Goal: Task Accomplishment & Management: Manage account settings

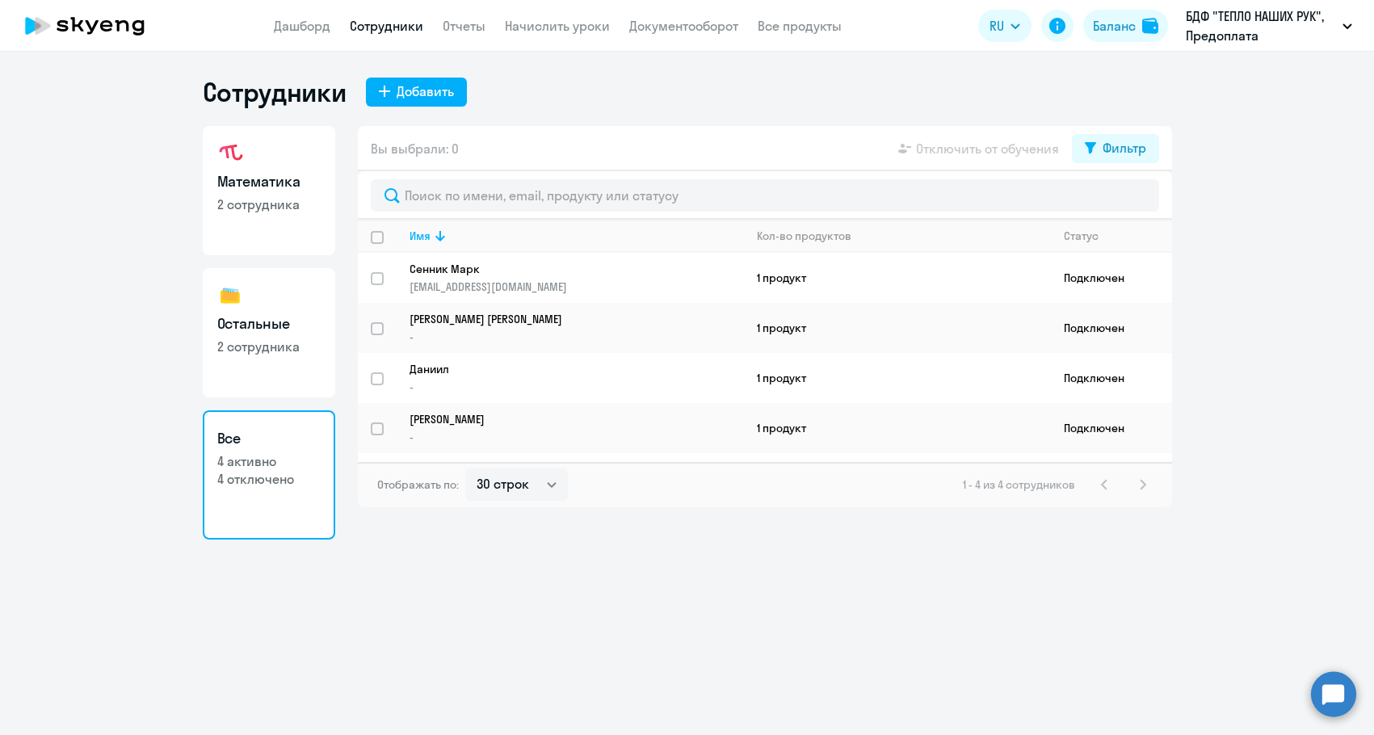
select select "30"
click at [1144, 158] on button "Фильтр" at bounding box center [1115, 148] width 87 height 29
click at [1126, 203] on span at bounding box center [1132, 201] width 27 height 16
click at [1119, 201] on input "checkbox" at bounding box center [1118, 200] width 1 height 1
checkbox input "true"
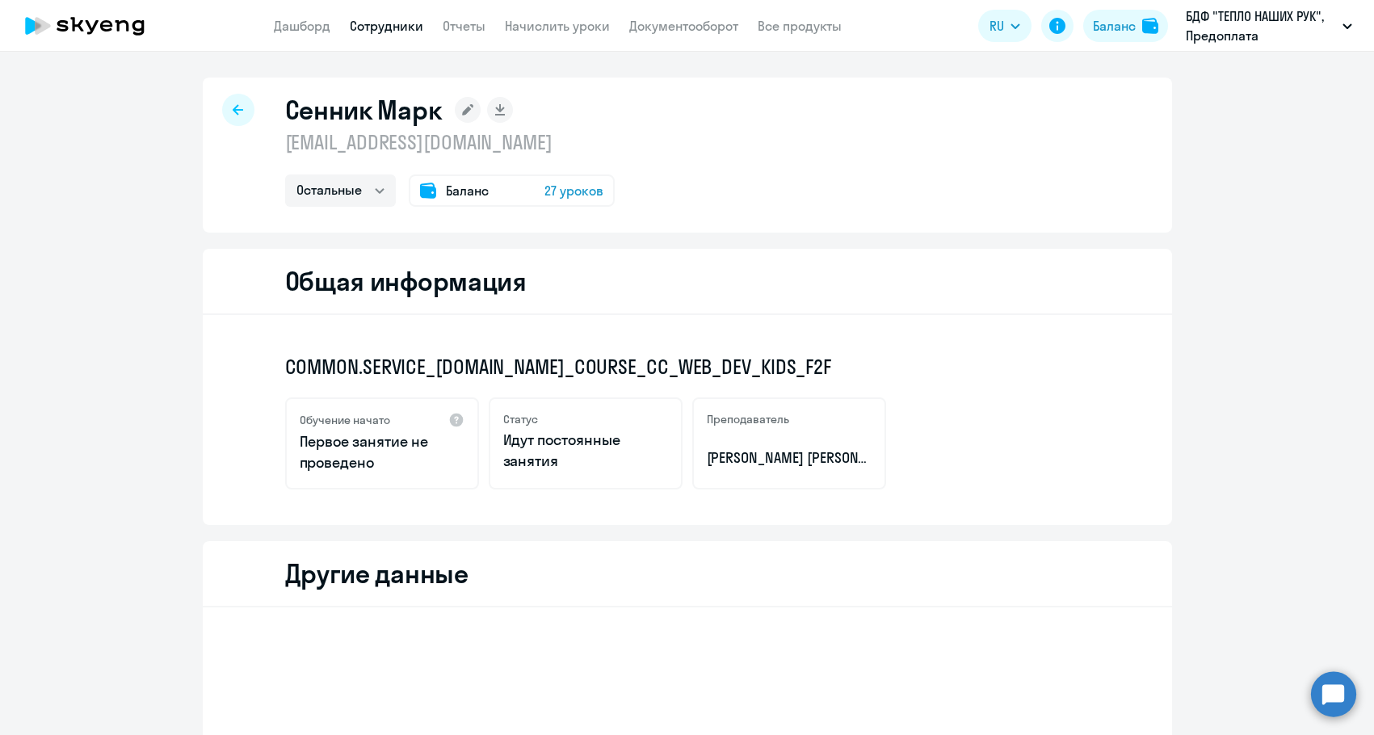
select select "others"
click at [446, 191] on span "Баланс" at bounding box center [467, 190] width 43 height 19
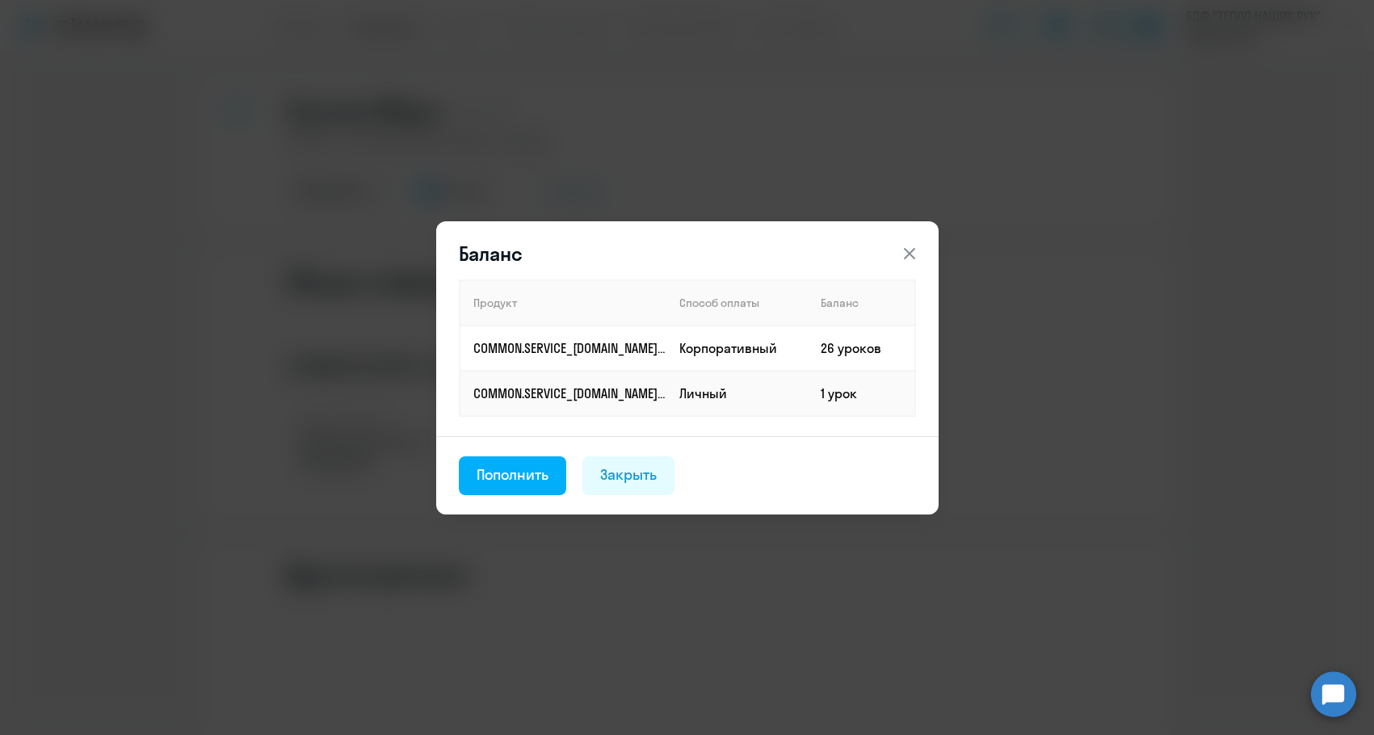
click at [898, 260] on button at bounding box center [910, 254] width 32 height 32
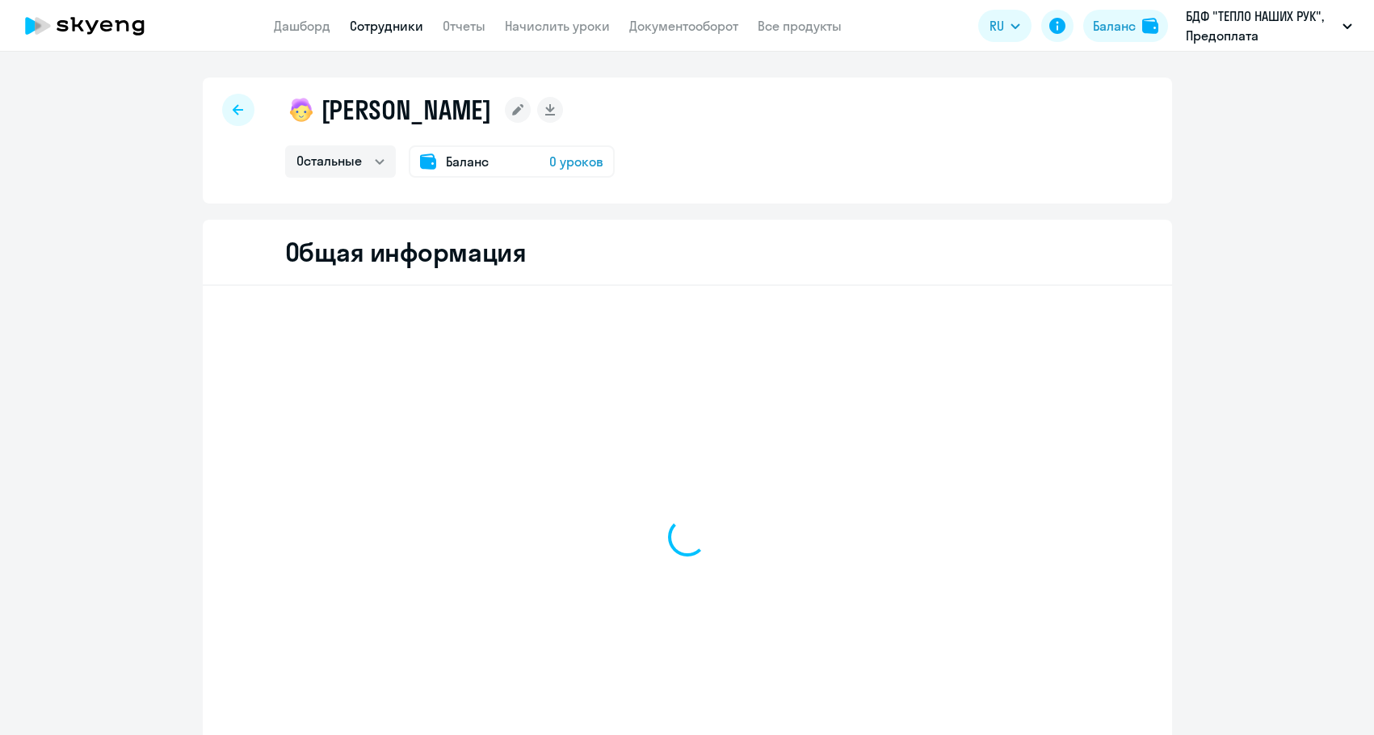
select select "others"
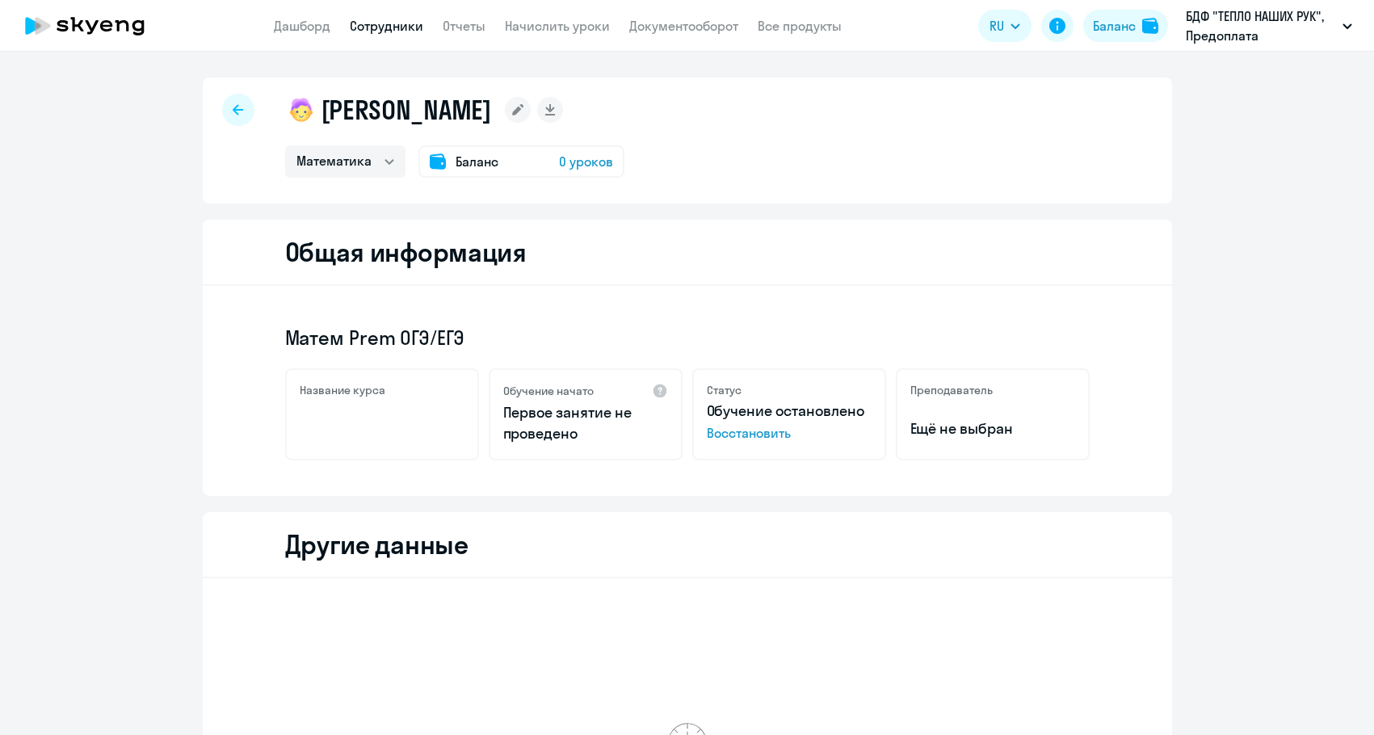
select select "math"
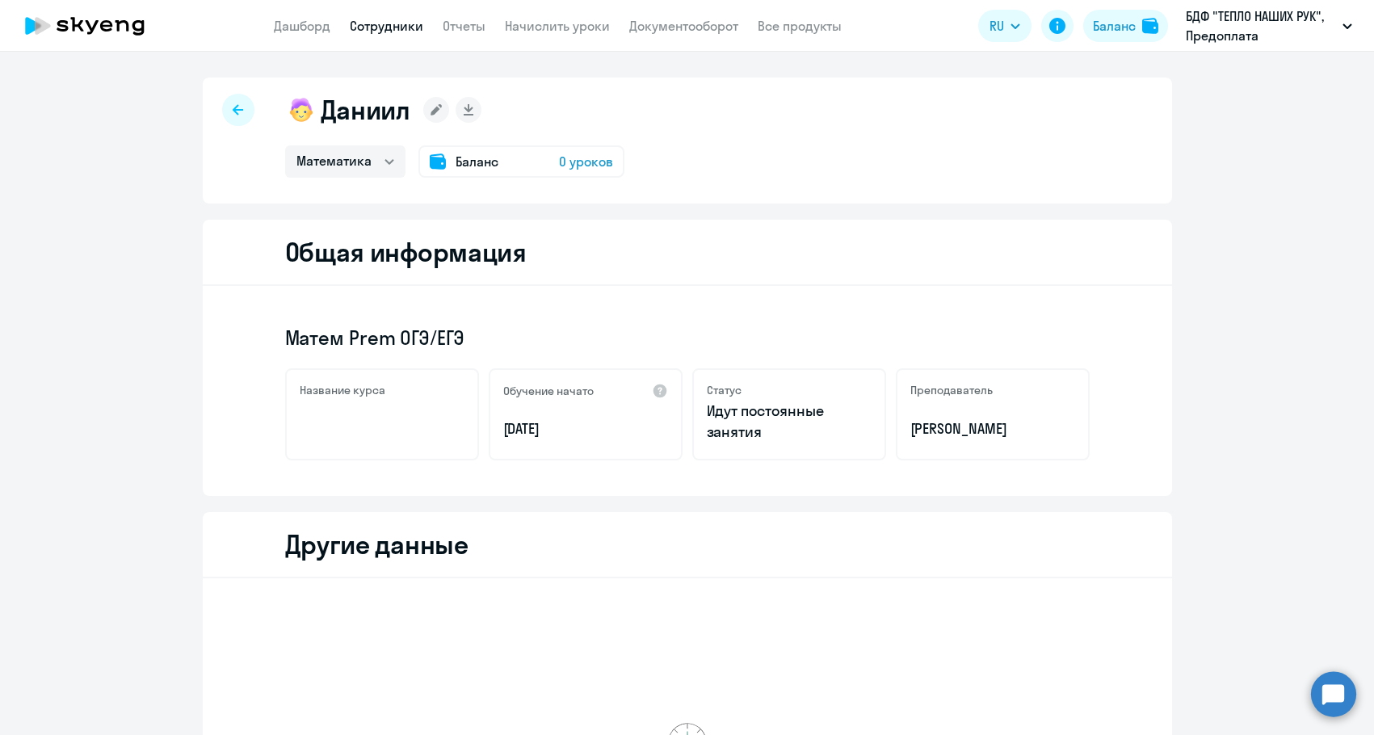
select select "math"
